Goal: Task Accomplishment & Management: Manage account settings

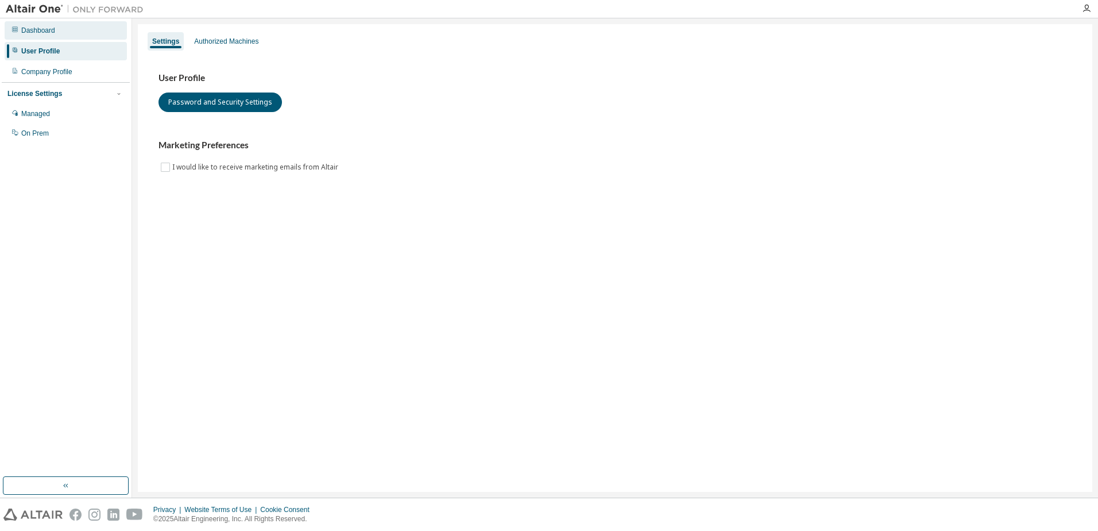
click at [36, 32] on div "Dashboard" at bounding box center [38, 30] width 34 height 9
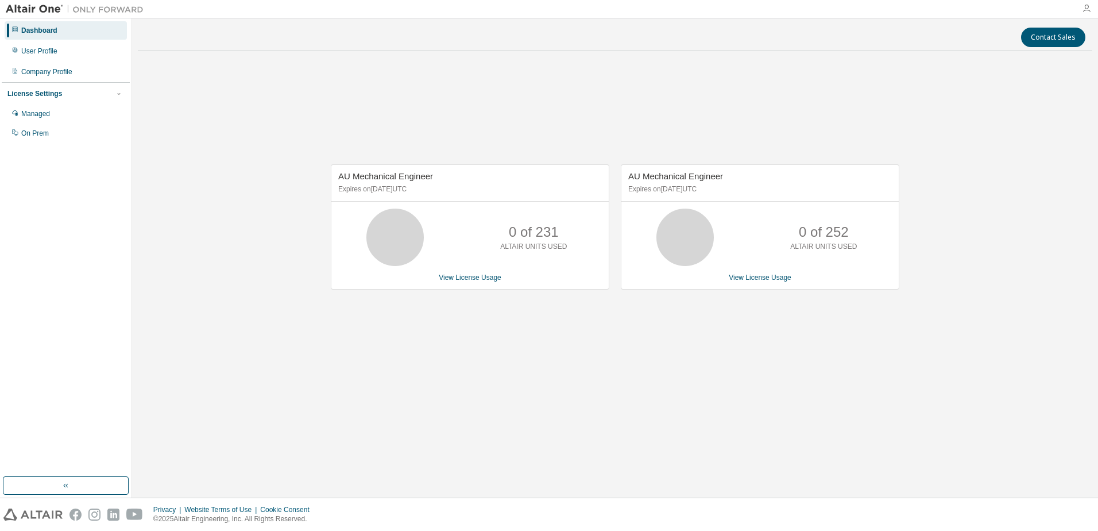
click at [1089, 7] on icon "button" at bounding box center [1086, 8] width 9 height 9
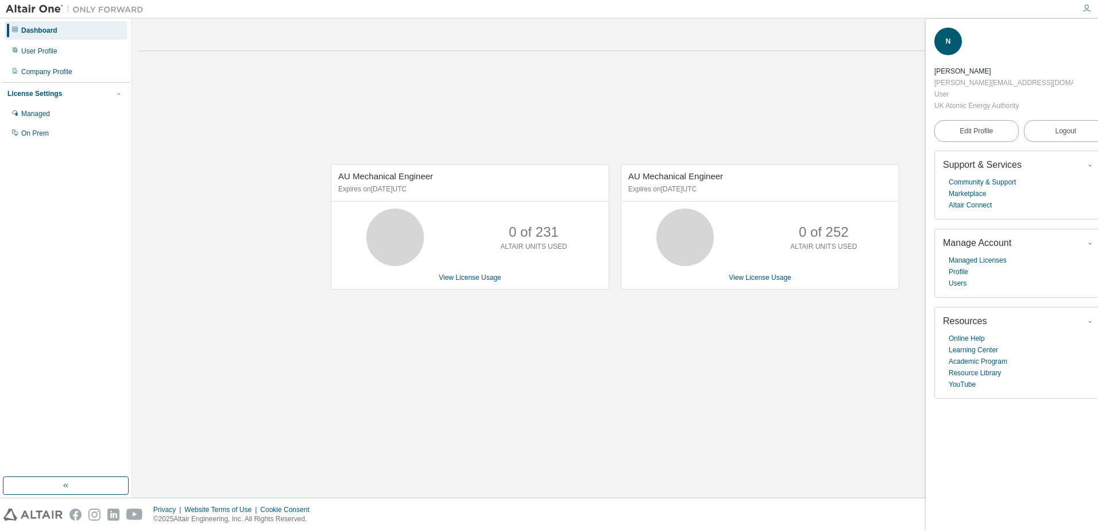
click at [994, 77] on div "[PERSON_NAME][EMAIL_ADDRESS][DOMAIN_NAME]" at bounding box center [1004, 82] width 139 height 11
click at [964, 126] on span "Edit Profile" at bounding box center [976, 130] width 33 height 9
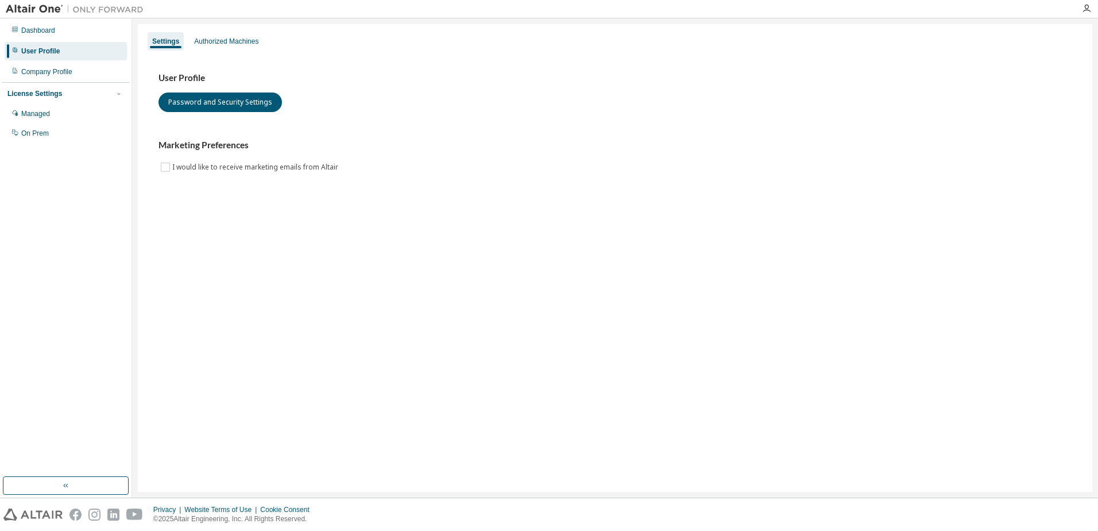
click at [28, 52] on div "User Profile" at bounding box center [40, 51] width 38 height 9
click at [38, 65] on div "Company Profile" at bounding box center [66, 72] width 122 height 18
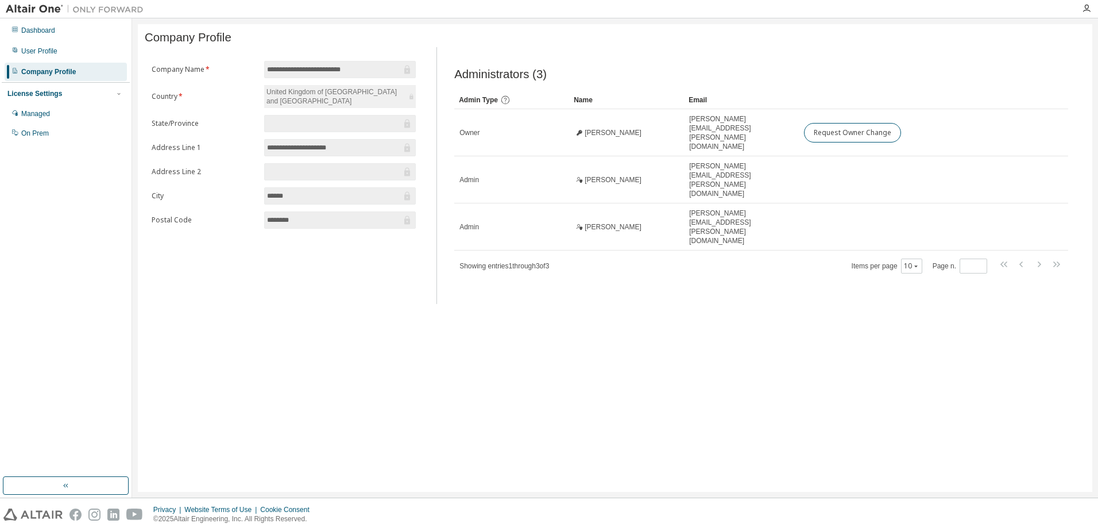
click at [38, 60] on div "Dashboard User Profile Company Profile License Settings Managed On Prem" at bounding box center [66, 82] width 128 height 124
click at [36, 53] on div "User Profile" at bounding box center [39, 51] width 36 height 9
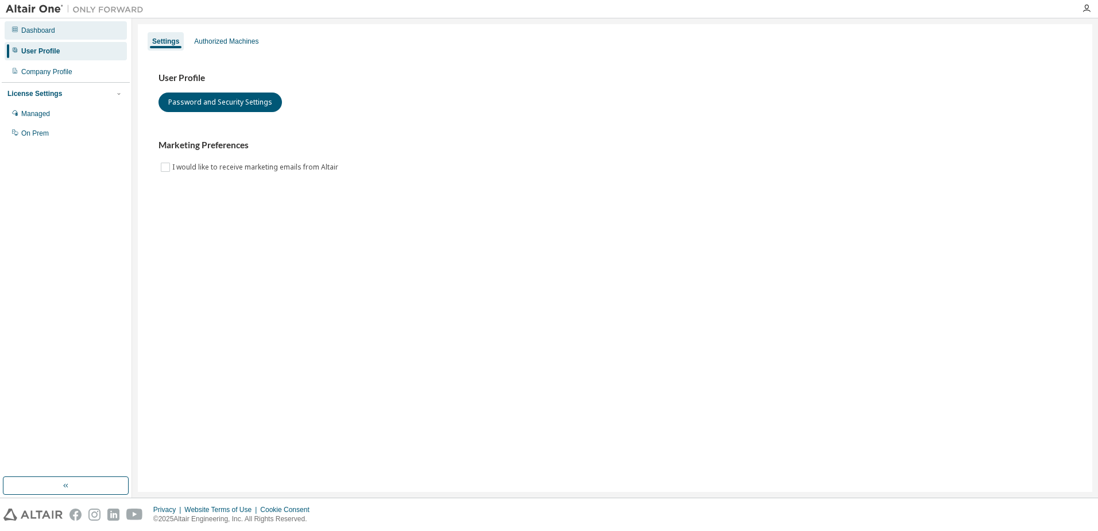
click at [32, 32] on div "Dashboard" at bounding box center [38, 30] width 34 height 9
